Goal: Task Accomplishment & Management: Use online tool/utility

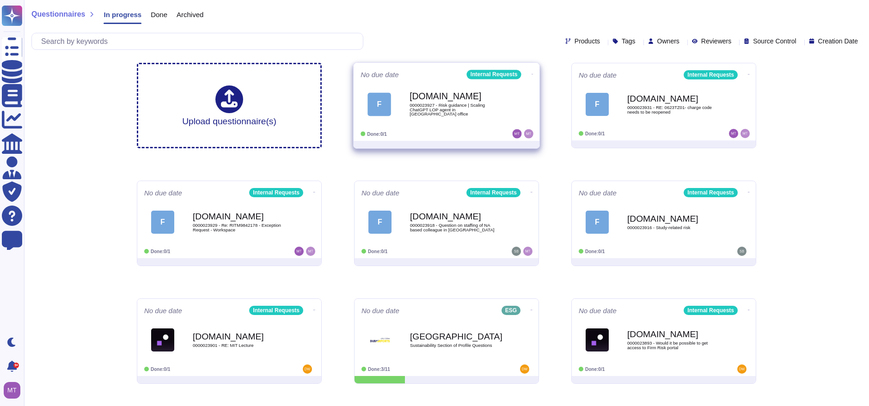
click at [385, 98] on div "F" at bounding box center [380, 104] width 24 height 24
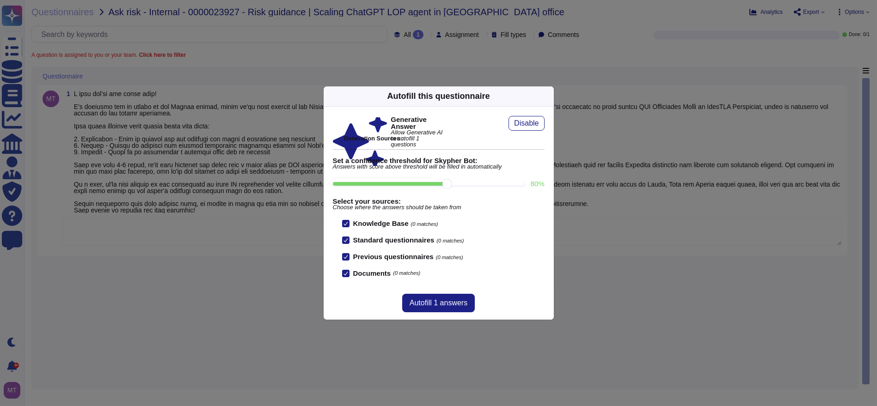
click at [548, 96] on icon at bounding box center [548, 96] width 0 height 0
click at [545, 96] on div "Autofill this questionnaire" at bounding box center [439, 96] width 230 height 20
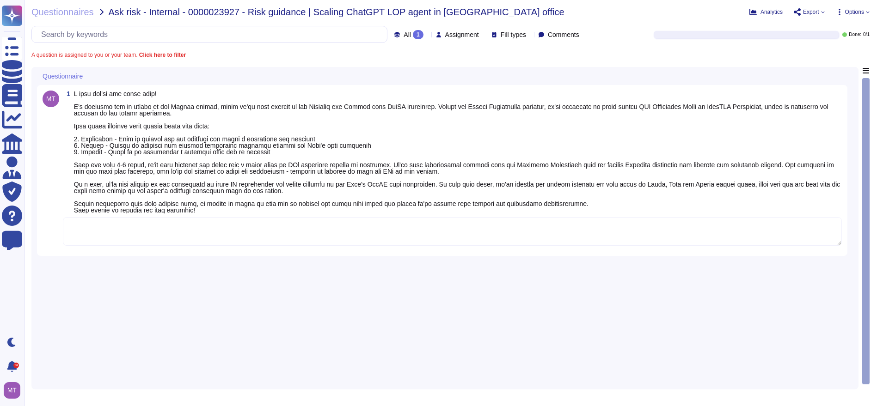
click at [545, 75] on div "Autofill this questionnaire" at bounding box center [439, 65] width 230 height 20
click at [194, 227] on textarea at bounding box center [452, 231] width 779 height 29
click at [180, 234] on textarea at bounding box center [452, 231] width 779 height 29
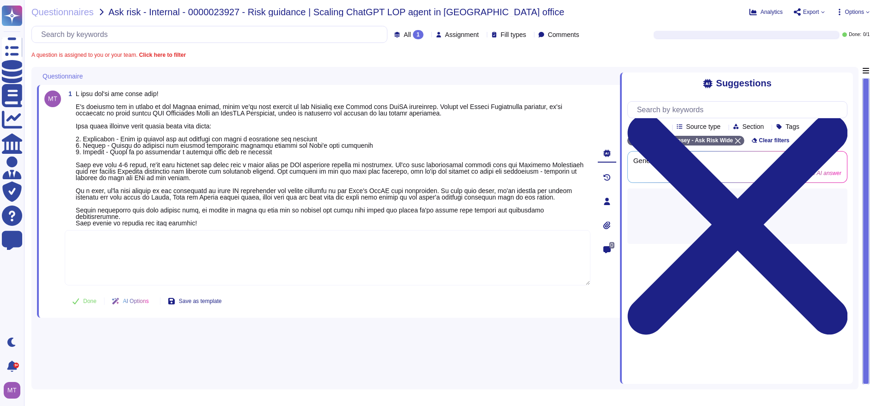
click at [121, 230] on textarea at bounding box center [328, 257] width 526 height 55
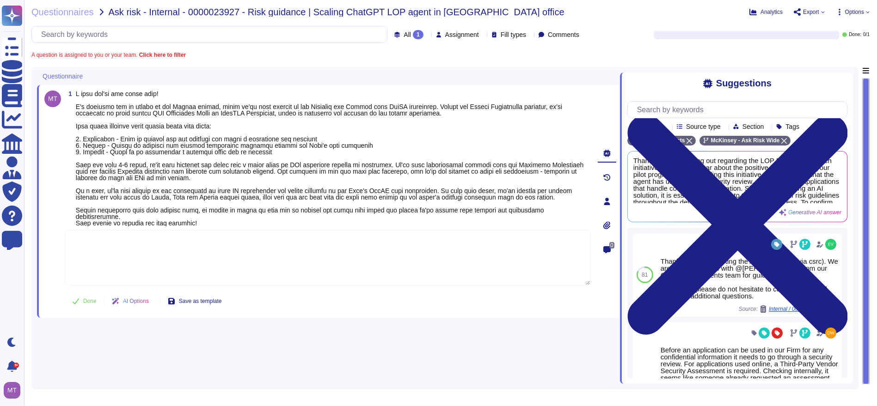
paste textarea "We are deferring to @Patrick Akinwuntan for guidance as he best positioned to a…"
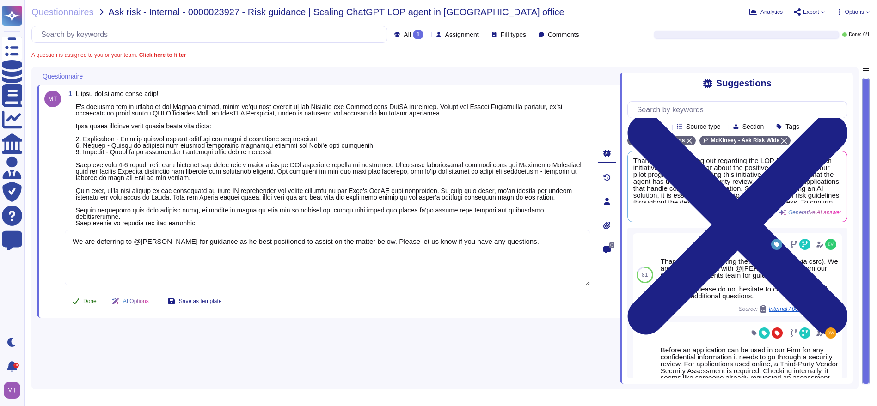
type textarea "We are deferring to @Patrick Akinwuntan for guidance as he best positioned to a…"
click at [87, 294] on div "1 We are deferring to @Patrick Akinwuntan for guidance as he best positioned to…" at bounding box center [317, 202] width 546 height 222
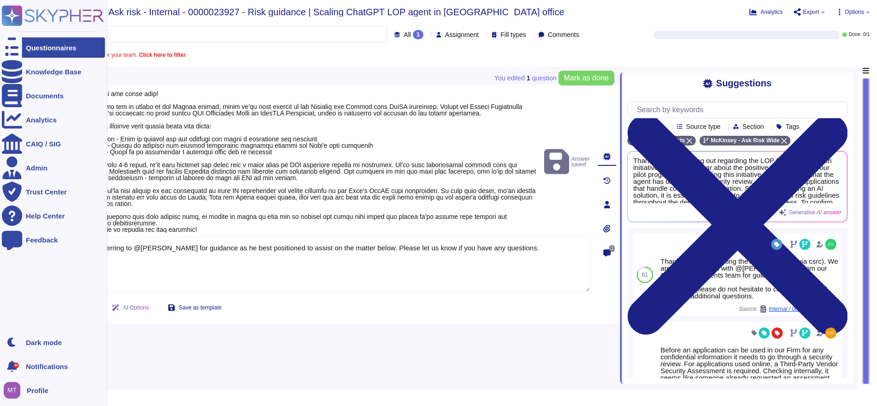
click at [28, 53] on div "Questionnaires" at bounding box center [53, 47] width 103 height 20
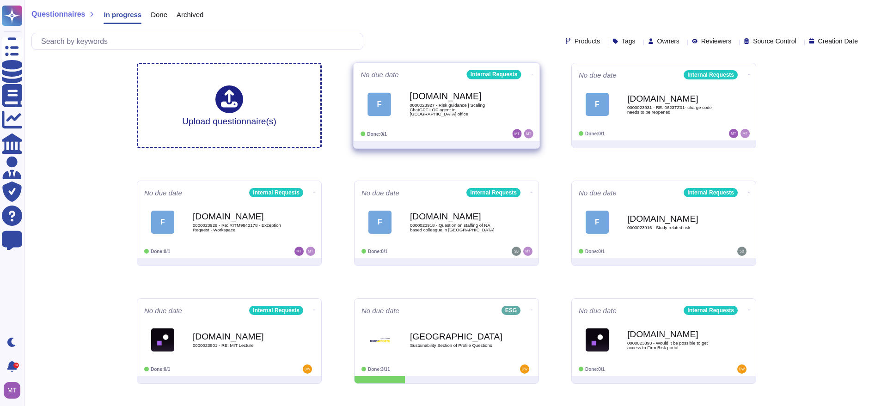
click at [532, 73] on icon at bounding box center [533, 74] width 2 height 2
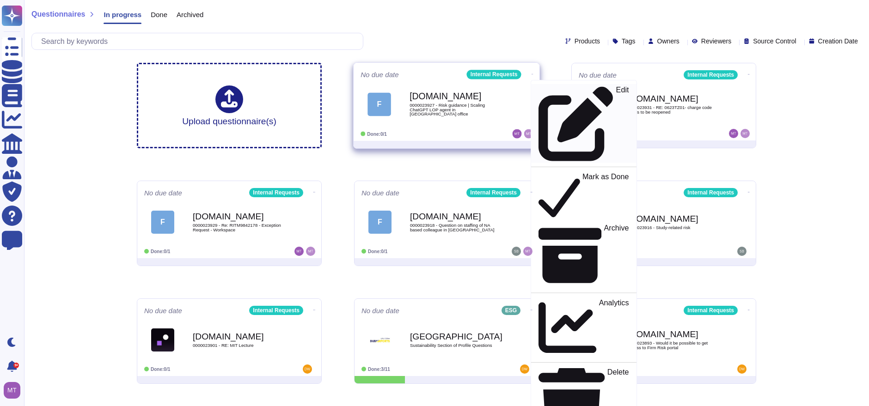
click at [616, 86] on p "Edit" at bounding box center [622, 123] width 13 height 75
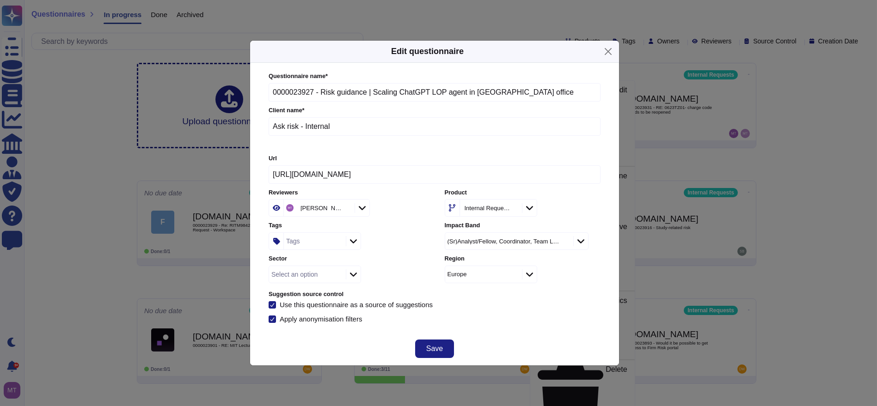
click at [307, 245] on div "Tags" at bounding box center [314, 241] width 60 height 17
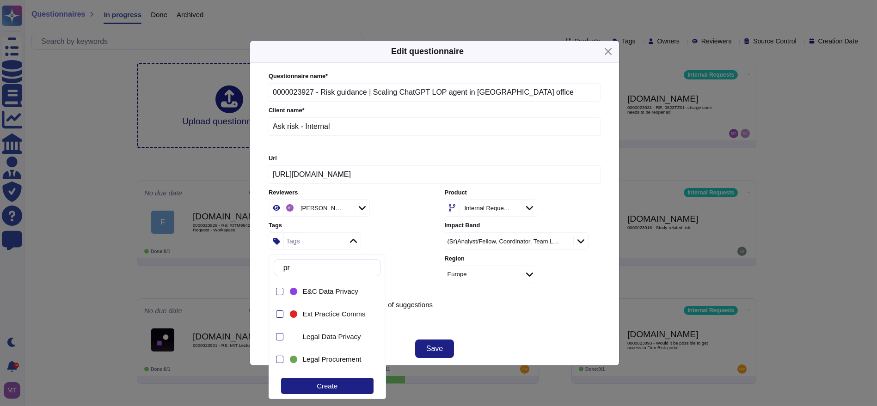
type input "pro"
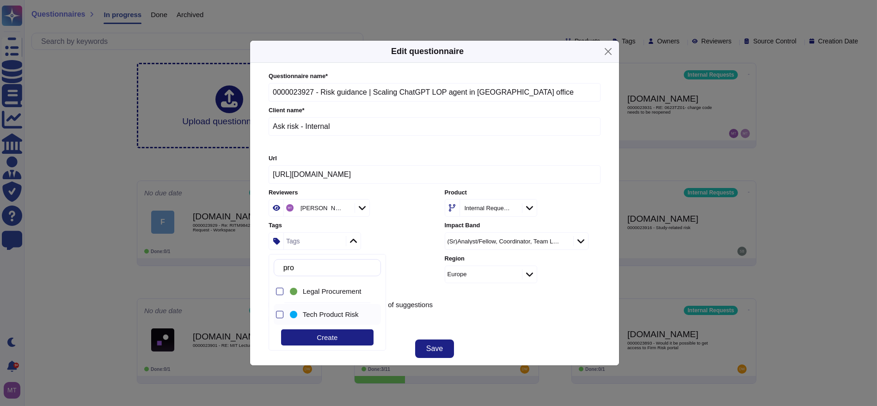
click at [330, 311] on span "Tech Product Risk" at bounding box center [331, 315] width 56 height 8
click at [434, 341] on button "Save" at bounding box center [434, 349] width 39 height 18
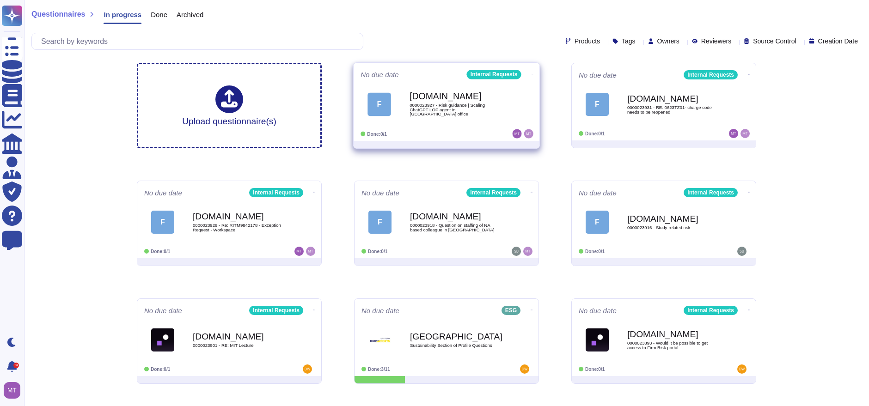
click at [532, 74] on icon at bounding box center [533, 74] width 2 height 2
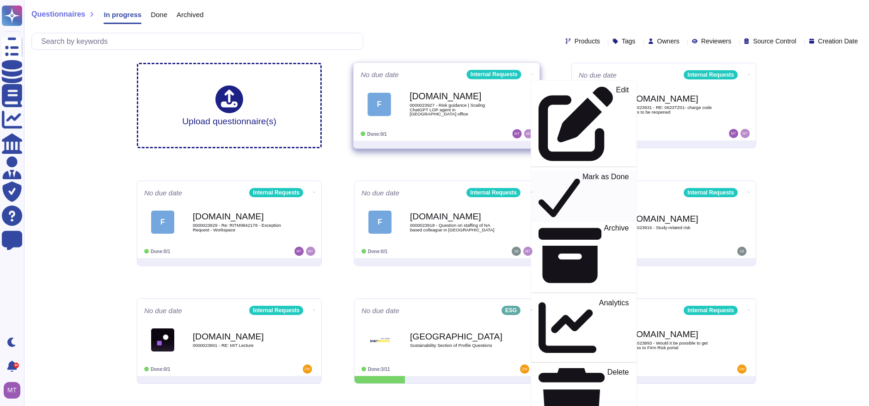
click at [583, 173] on p "Mark as Done" at bounding box center [606, 196] width 47 height 47
